Goal: Information Seeking & Learning: Learn about a topic

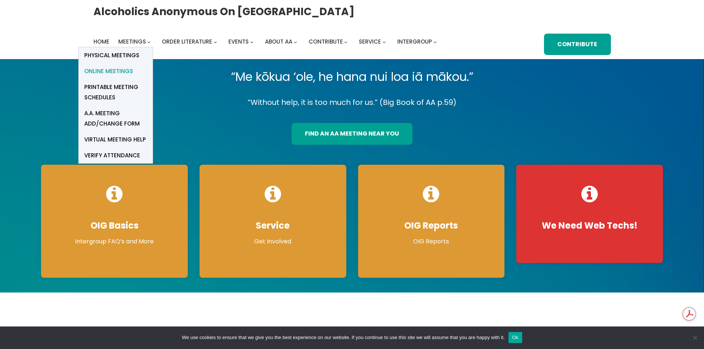
click at [100, 70] on span "Online Meetings" at bounding box center [108, 71] width 49 height 10
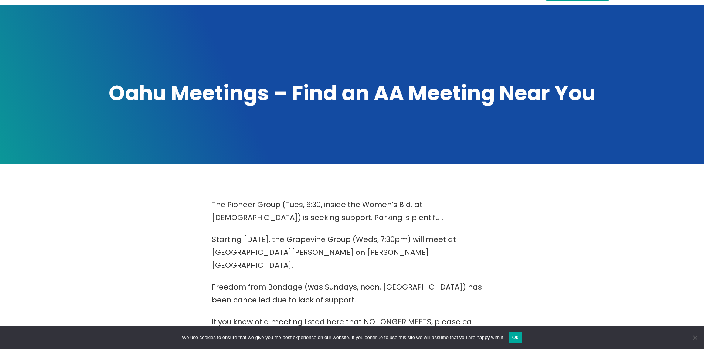
scroll to position [259, 0]
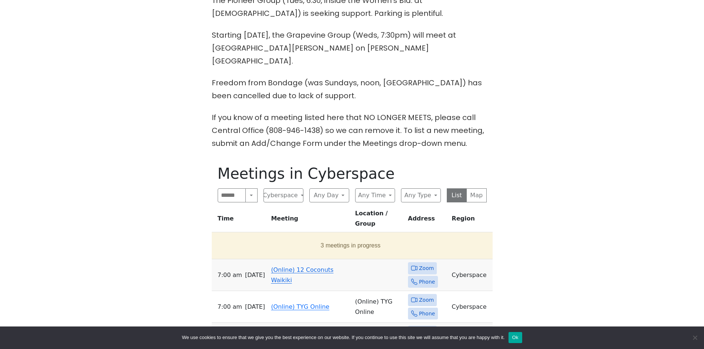
click at [303, 266] on link "(Online) 12 Coconuts Waikiki" at bounding box center [302, 274] width 62 height 17
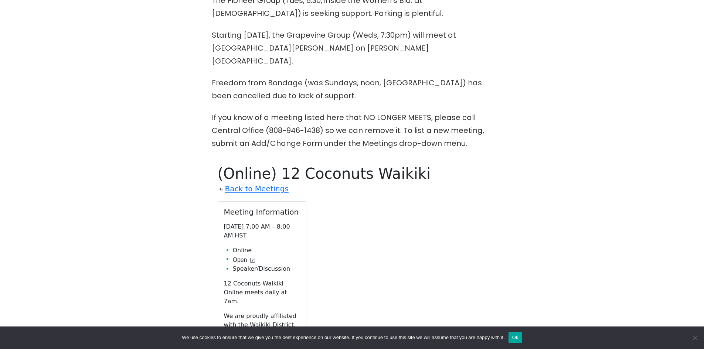
scroll to position [405, 0]
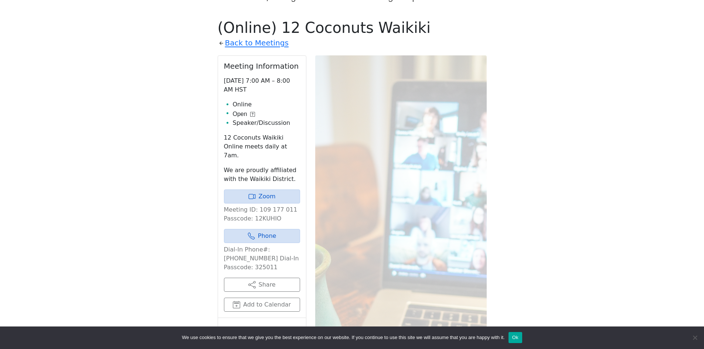
click at [254, 205] on p "Meeting ID: 109 177 011 Passcode: 12KUHIO" at bounding box center [262, 214] width 76 height 18
copy p "12KUHIO"
click at [271, 190] on link "Zoom" at bounding box center [262, 197] width 76 height 14
click at [273, 190] on link "Zoom" at bounding box center [262, 197] width 76 height 14
